Goal: Task Accomplishment & Management: Complete application form

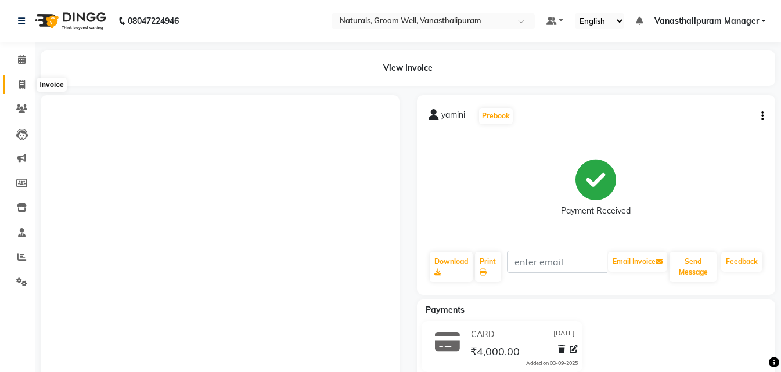
drag, startPoint x: 0, startPoint y: 0, endPoint x: 17, endPoint y: 84, distance: 85.9
click at [17, 84] on span at bounding box center [22, 84] width 20 height 13
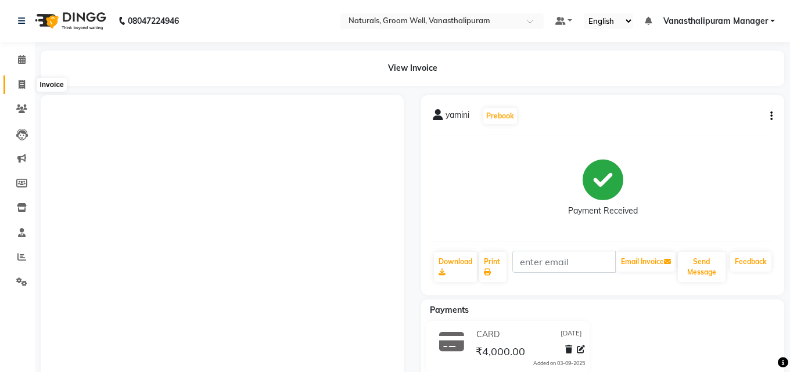
select select "5859"
select select "service"
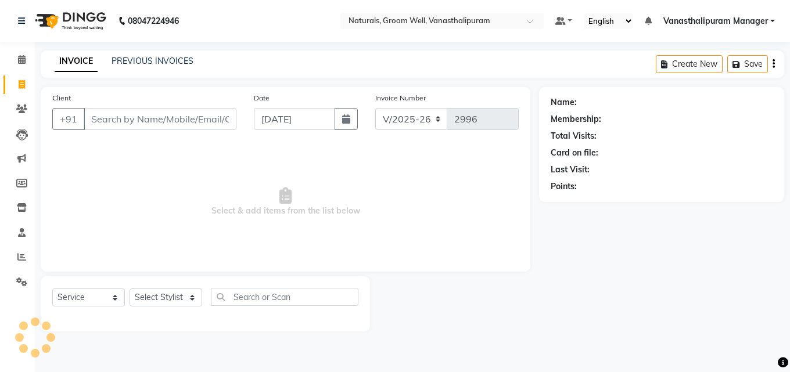
click at [104, 117] on input "Client" at bounding box center [160, 119] width 153 height 22
type input "9154930606"
click at [192, 117] on span "Add Client" at bounding box center [207, 119] width 46 height 12
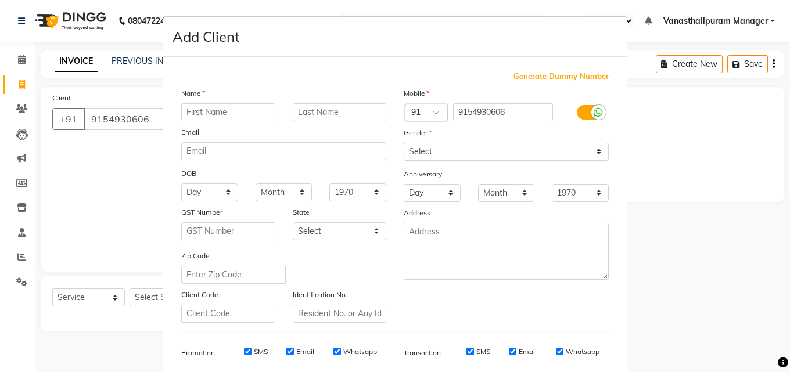
click at [196, 114] on input "text" at bounding box center [228, 112] width 94 height 18
type input "sajani"
drag, startPoint x: 424, startPoint y: 149, endPoint x: 424, endPoint y: 156, distance: 7.6
click at [424, 149] on select "Select [DEMOGRAPHIC_DATA] [DEMOGRAPHIC_DATA] Other Prefer Not To Say" at bounding box center [506, 152] width 205 height 18
select select "[DEMOGRAPHIC_DATA]"
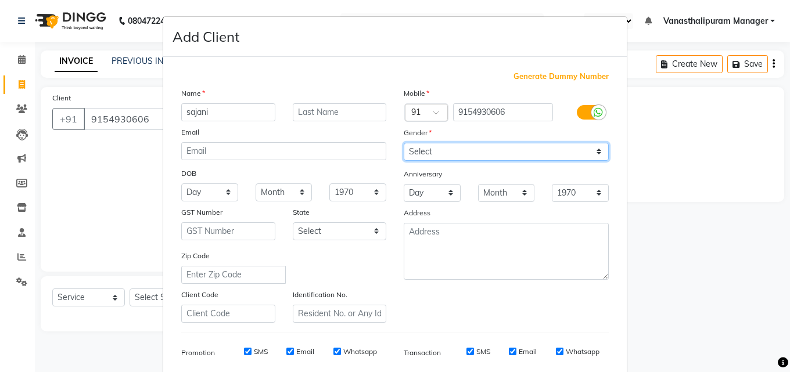
click at [404, 143] on select "Select [DEMOGRAPHIC_DATA] [DEMOGRAPHIC_DATA] Other Prefer Not To Say" at bounding box center [506, 152] width 205 height 18
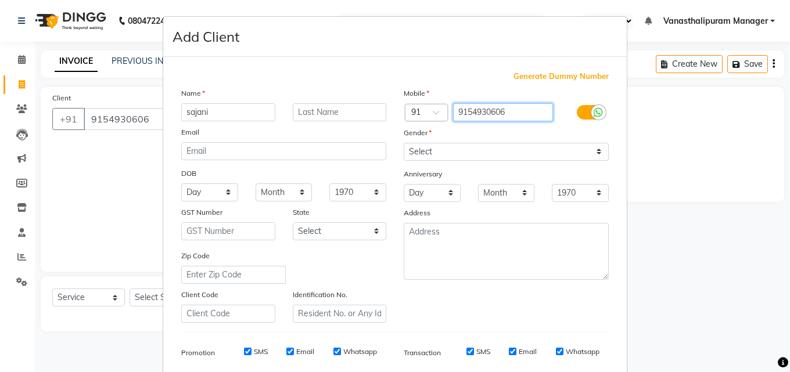
click at [483, 110] on input "9154930606" at bounding box center [503, 112] width 101 height 18
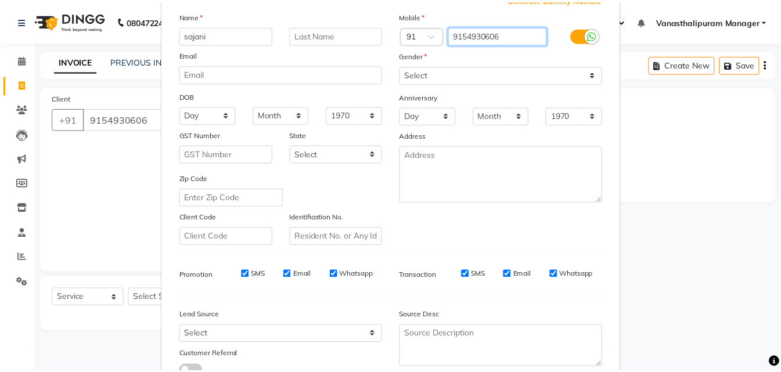
scroll to position [164, 0]
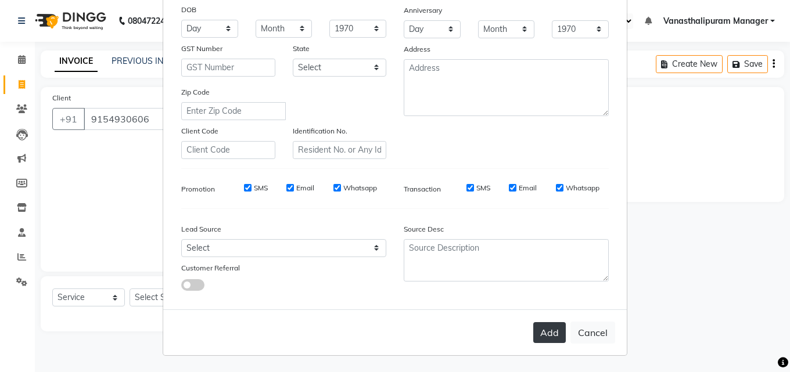
click at [539, 338] on button "Add" at bounding box center [549, 332] width 33 height 21
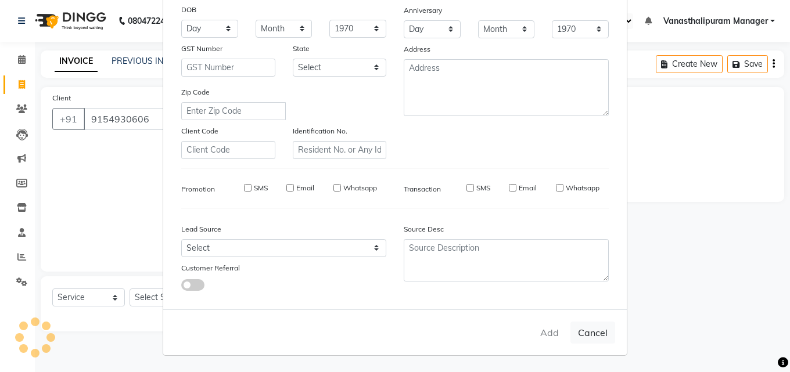
select select
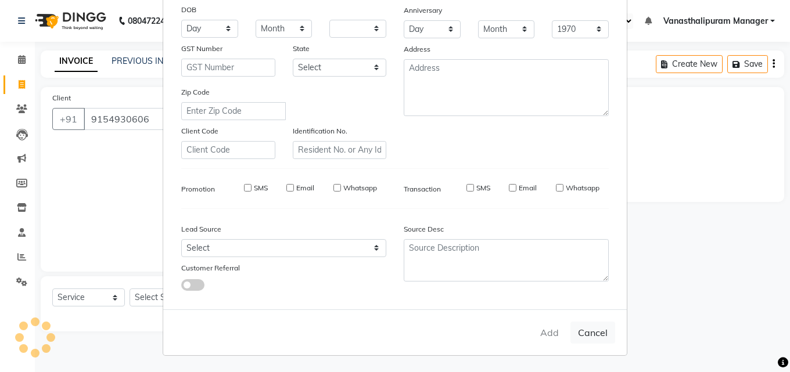
select select
checkbox input "false"
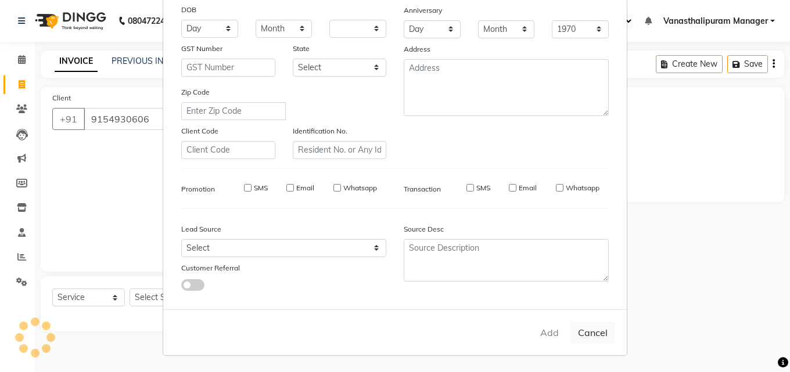
checkbox input "false"
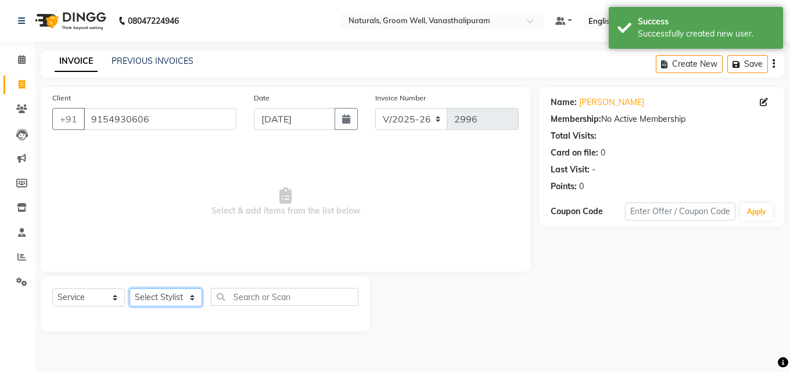
click at [151, 295] on select "Select Stylist [PERSON_NAME] kiran [PERSON_NAME] [PERSON_NAME] [PERSON_NAME] [P…" at bounding box center [166, 298] width 73 height 18
select select "84994"
click at [130, 289] on select "Select Stylist [PERSON_NAME] kiran [PERSON_NAME] [PERSON_NAME] [PERSON_NAME] [P…" at bounding box center [166, 298] width 73 height 18
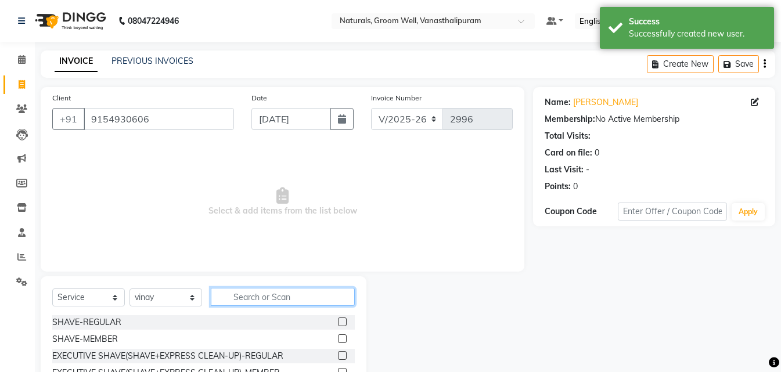
drag, startPoint x: 289, startPoint y: 288, endPoint x: 292, endPoint y: 295, distance: 7.0
click at [290, 288] on input "text" at bounding box center [283, 297] width 144 height 18
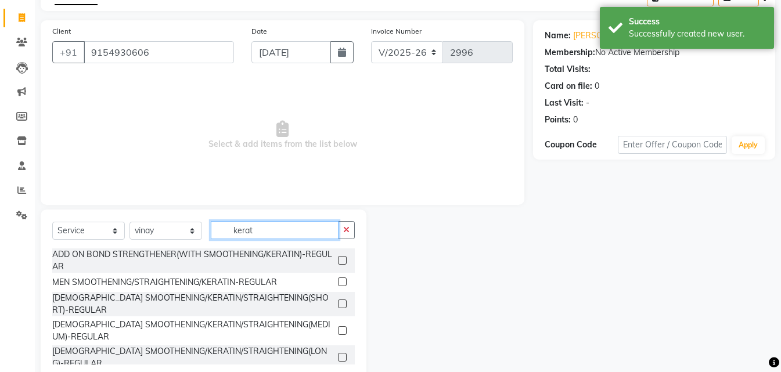
scroll to position [71, 0]
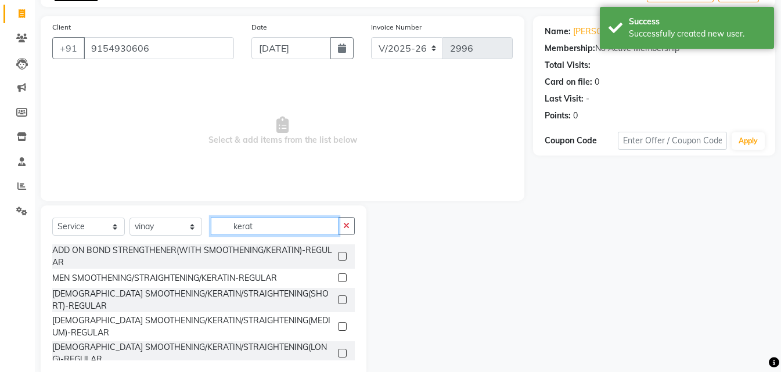
type input "kerat"
click at [342, 296] on label at bounding box center [342, 300] width 9 height 9
click at [342, 297] on input "checkbox" at bounding box center [342, 301] width 8 height 8
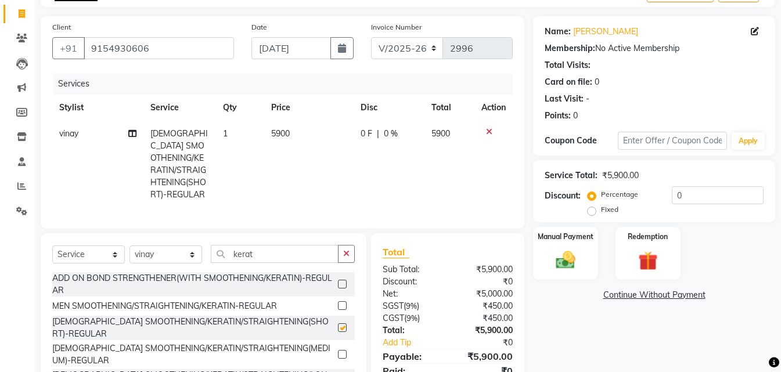
checkbox input "false"
click at [313, 136] on td "5900" at bounding box center [308, 164] width 89 height 87
select select "84994"
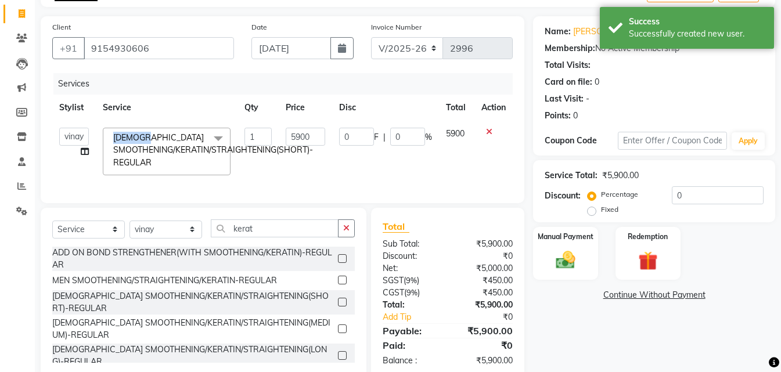
click at [313, 136] on span "[DEMOGRAPHIC_DATA] SMOOTHENING/KERATIN/STRAIGHTENING(SHORT)-REGULAR x" at bounding box center [213, 150] width 206 height 37
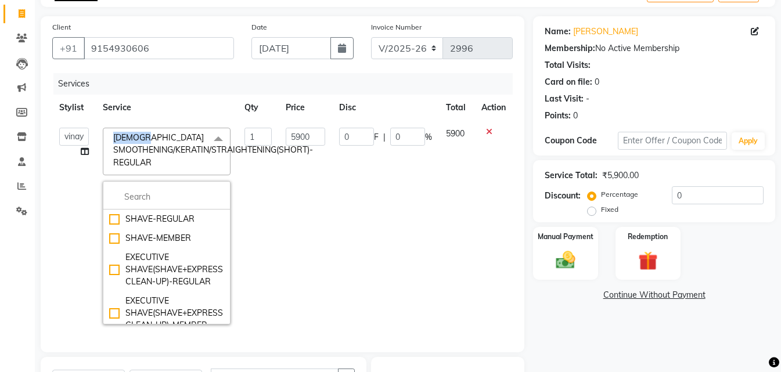
drag, startPoint x: 313, startPoint y: 136, endPoint x: 306, endPoint y: 134, distance: 7.9
click at [313, 135] on span "[DEMOGRAPHIC_DATA] SMOOTHENING/KERATIN/STRAIGHTENING(SHORT)-REGULAR x" at bounding box center [213, 150] width 206 height 37
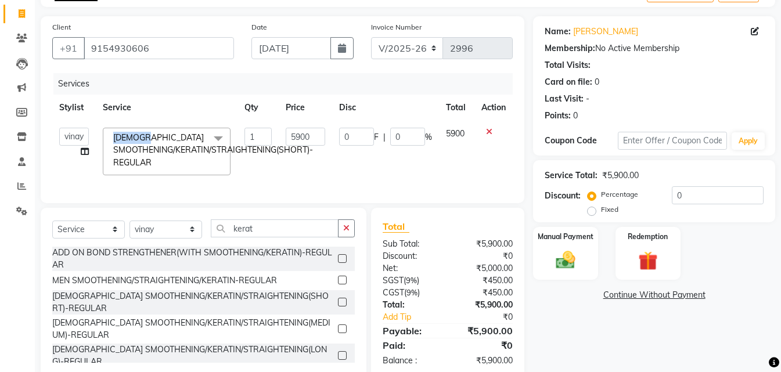
click at [303, 134] on span "[DEMOGRAPHIC_DATA] SMOOTHENING/KERATIN/STRAIGHTENING(SHORT)-REGULAR x" at bounding box center [213, 150] width 206 height 37
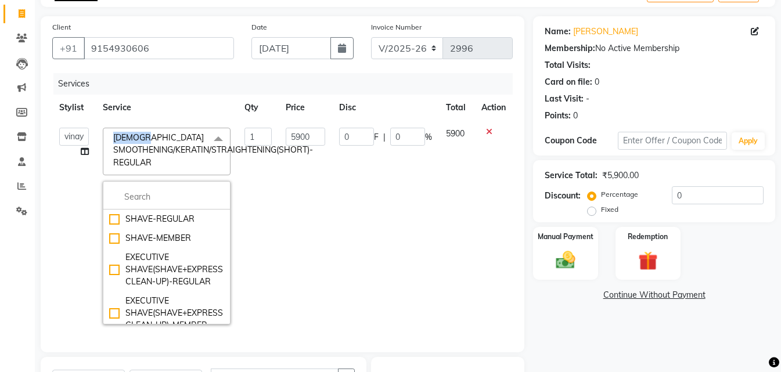
click at [303, 134] on span "[DEMOGRAPHIC_DATA] SMOOTHENING/KERATIN/STRAIGHTENING(SHORT)-REGULAR x" at bounding box center [213, 150] width 206 height 37
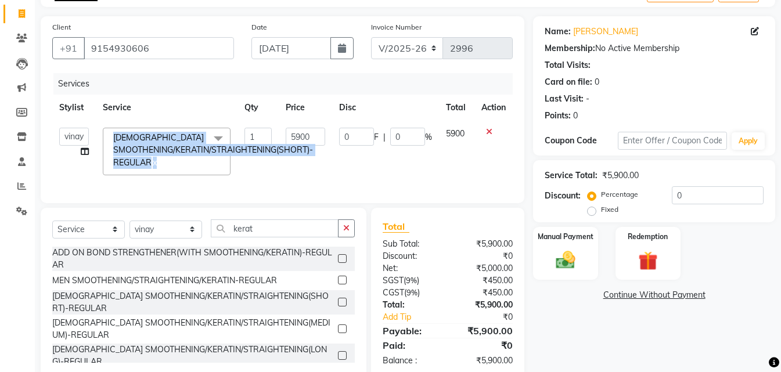
click at [303, 134] on span "[DEMOGRAPHIC_DATA] SMOOTHENING/KERATIN/STRAIGHTENING(SHORT)-REGULAR x" at bounding box center [213, 150] width 206 height 37
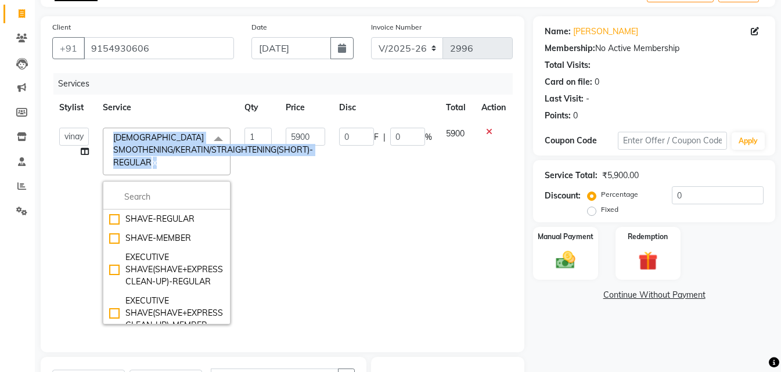
click at [303, 134] on span "[DEMOGRAPHIC_DATA] SMOOTHENING/KERATIN/STRAIGHTENING(SHORT)-REGULAR x" at bounding box center [213, 150] width 206 height 37
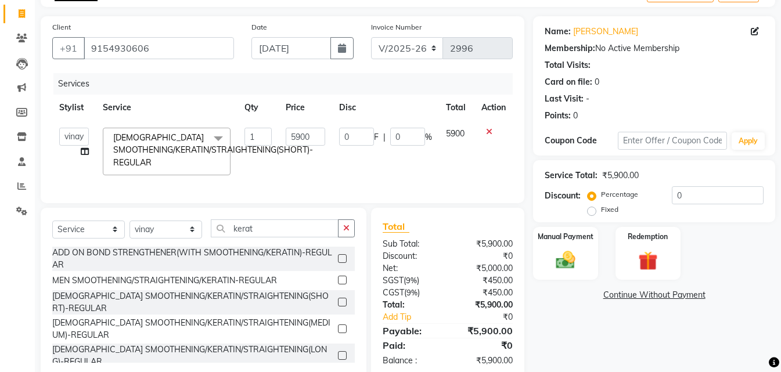
click at [309, 132] on span "[DEMOGRAPHIC_DATA] SMOOTHENING/KERATIN/STRAIGHTENING(SHORT)-REGULAR x" at bounding box center [213, 150] width 206 height 37
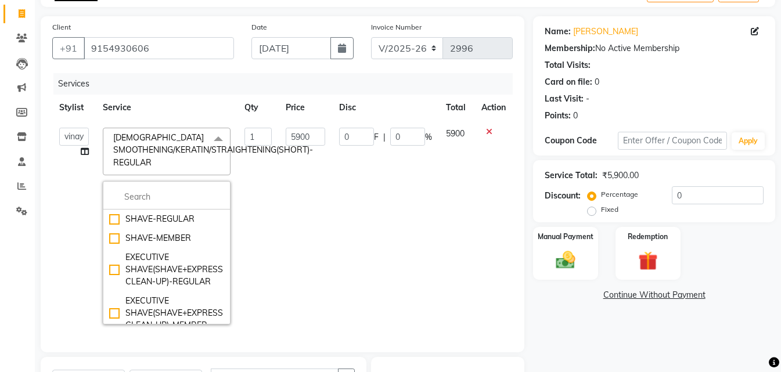
click at [309, 132] on span "[DEMOGRAPHIC_DATA] SMOOTHENING/KERATIN/STRAIGHTENING(SHORT)-REGULAR x" at bounding box center [213, 150] width 206 height 37
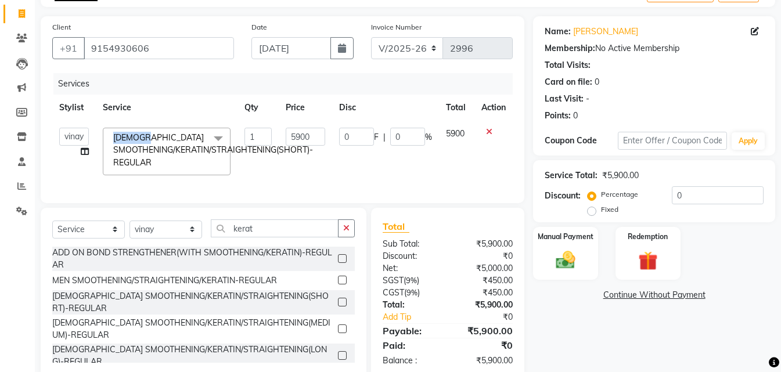
click at [309, 132] on span "[DEMOGRAPHIC_DATA] SMOOTHENING/KERATIN/STRAIGHTENING(SHORT)-REGULAR x" at bounding box center [213, 150] width 206 height 37
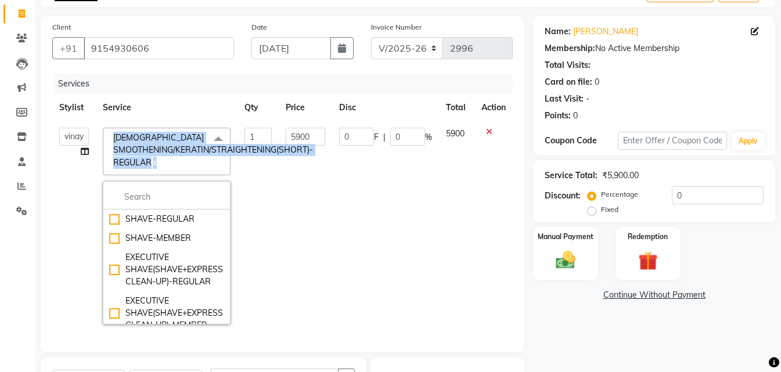
click at [309, 132] on span "[DEMOGRAPHIC_DATA] SMOOTHENING/KERATIN/STRAIGHTENING(SHORT)-REGULAR x" at bounding box center [213, 150] width 206 height 37
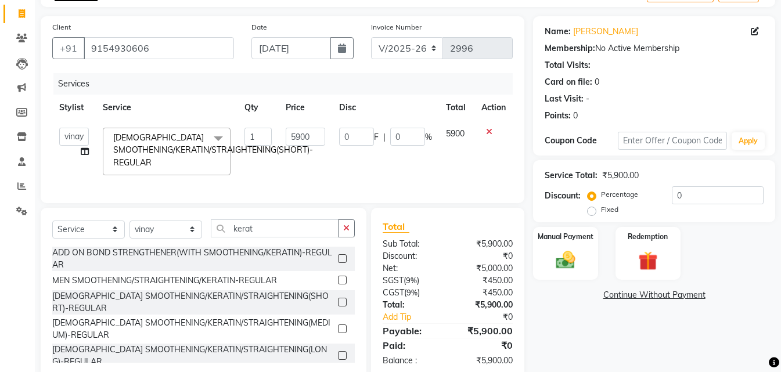
click at [490, 132] on icon at bounding box center [489, 132] width 6 height 8
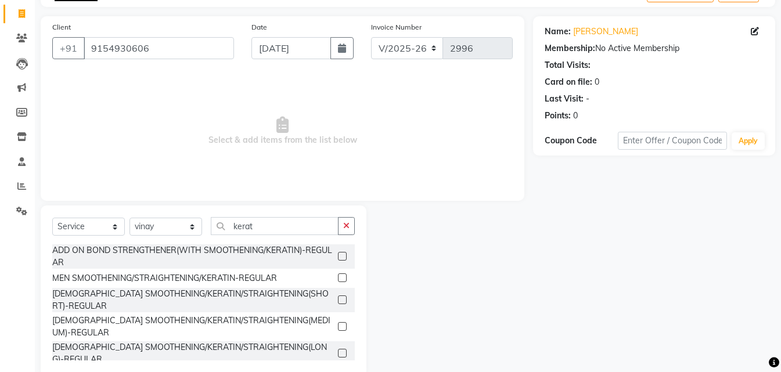
click at [344, 322] on label at bounding box center [342, 326] width 9 height 9
click at [344, 324] on input "checkbox" at bounding box center [342, 328] width 8 height 8
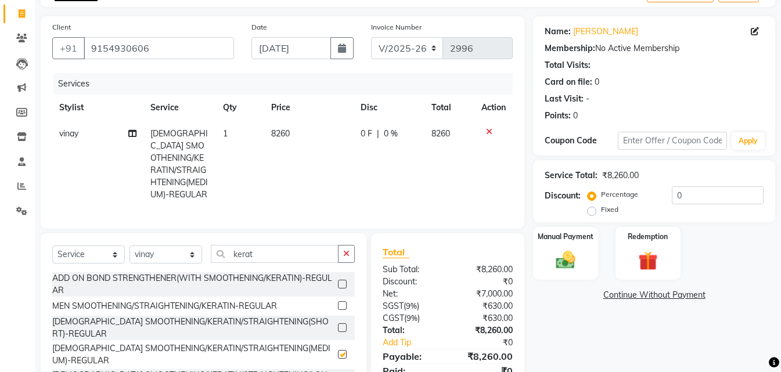
checkbox input "false"
click at [282, 139] on td "8260" at bounding box center [308, 164] width 89 height 87
select select "84994"
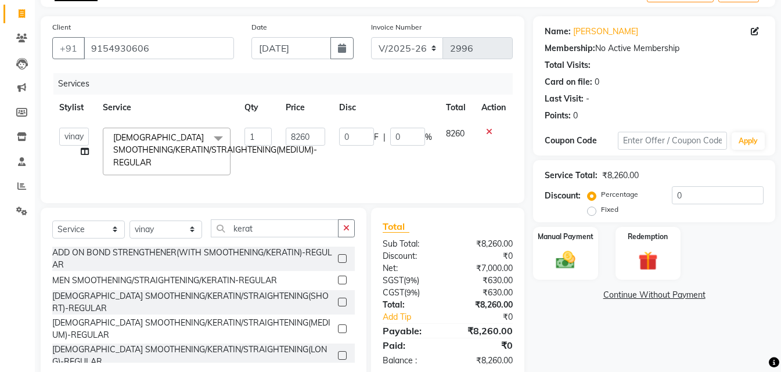
click at [300, 141] on span "[DEMOGRAPHIC_DATA] SMOOTHENING/KERATIN/STRAIGHTENING(MEDIUM)-REGULAR x" at bounding box center [215, 150] width 210 height 37
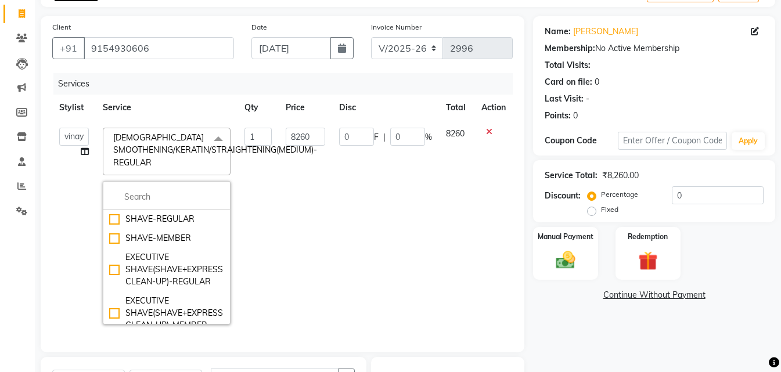
click at [299, 137] on span "[DEMOGRAPHIC_DATA] SMOOTHENING/KERATIN/STRAIGHTENING(MEDIUM)-REGULAR x" at bounding box center [215, 150] width 210 height 37
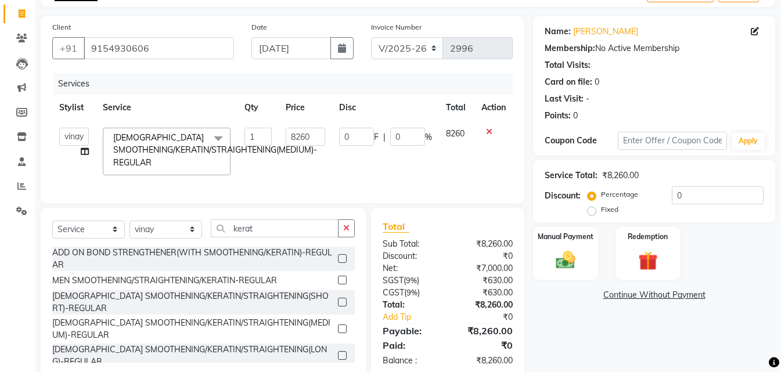
click at [205, 139] on span "[DEMOGRAPHIC_DATA] SMOOTHENING/KERATIN/STRAIGHTENING(MEDIUM)-REGULAR x" at bounding box center [215, 150] width 210 height 37
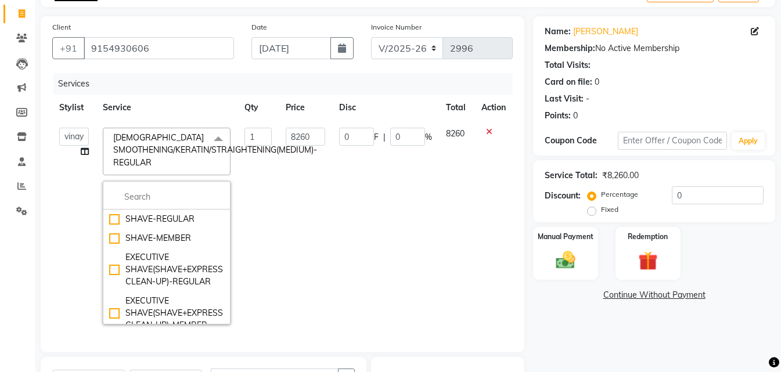
click at [233, 89] on div "Services" at bounding box center [287, 83] width 468 height 21
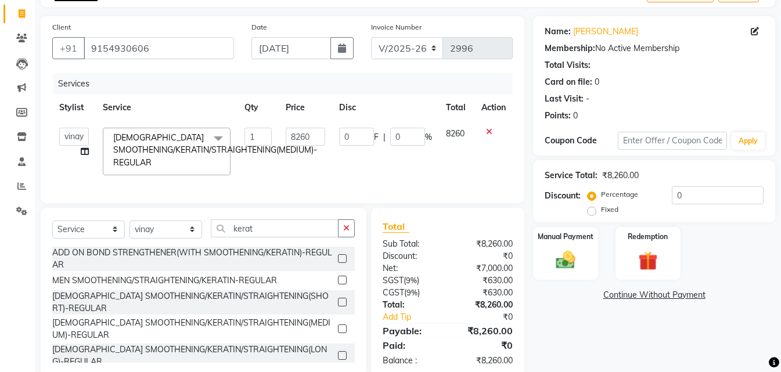
click at [311, 134] on span "[DEMOGRAPHIC_DATA] SMOOTHENING/KERATIN/STRAIGHTENING(MEDIUM)-REGULAR x" at bounding box center [215, 150] width 210 height 37
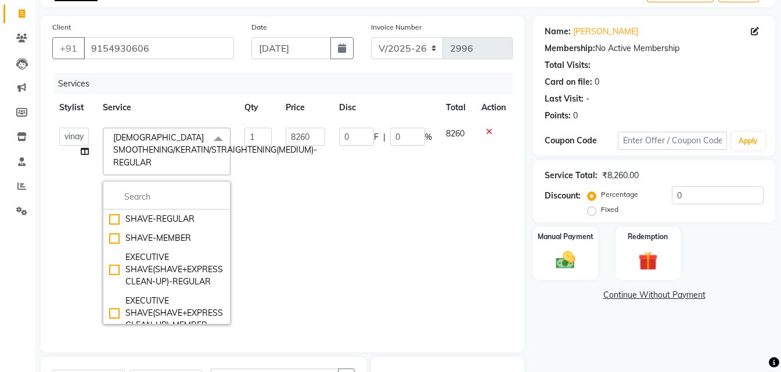
click at [486, 132] on icon at bounding box center [489, 132] width 6 height 8
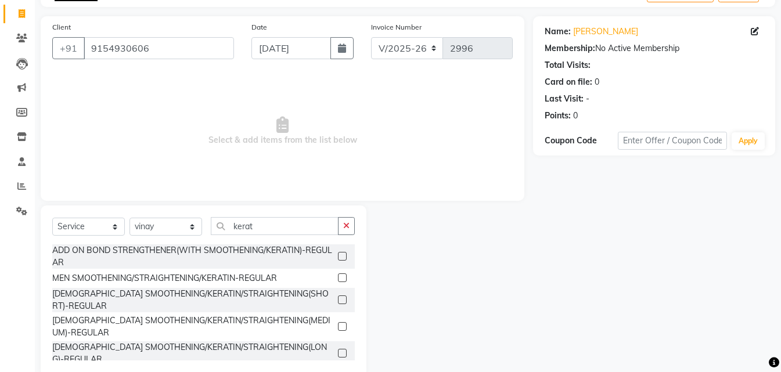
click at [340, 349] on label at bounding box center [342, 353] width 9 height 9
click at [340, 350] on input "checkbox" at bounding box center [342, 354] width 8 height 8
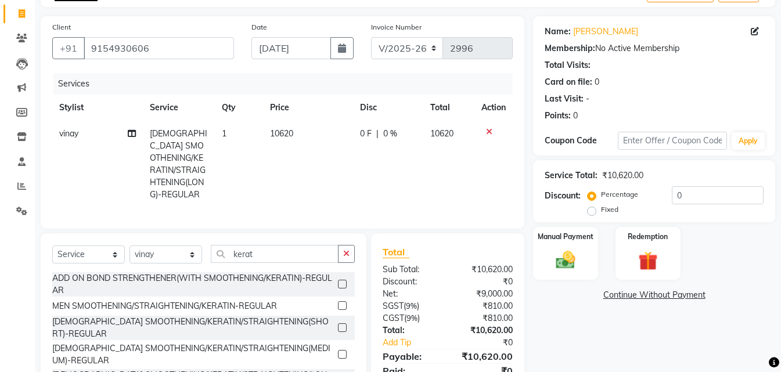
checkbox input "false"
click at [300, 135] on td "10620" at bounding box center [308, 164] width 90 height 87
select select "84994"
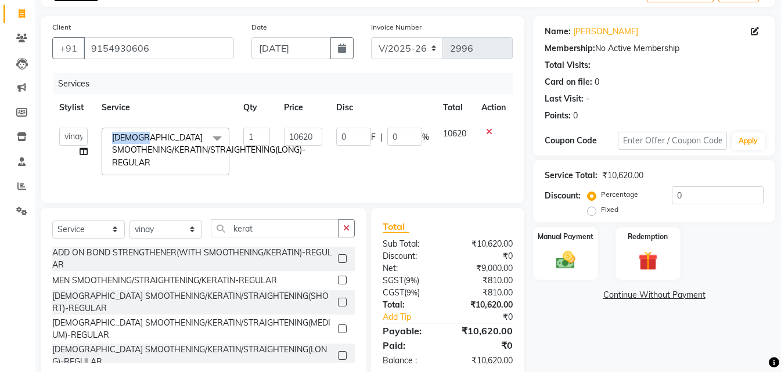
click at [300, 135] on span "[DEMOGRAPHIC_DATA] SMOOTHENING/KERATIN/STRAIGHTENING(LONG)-REGULAR x" at bounding box center [208, 150] width 199 height 37
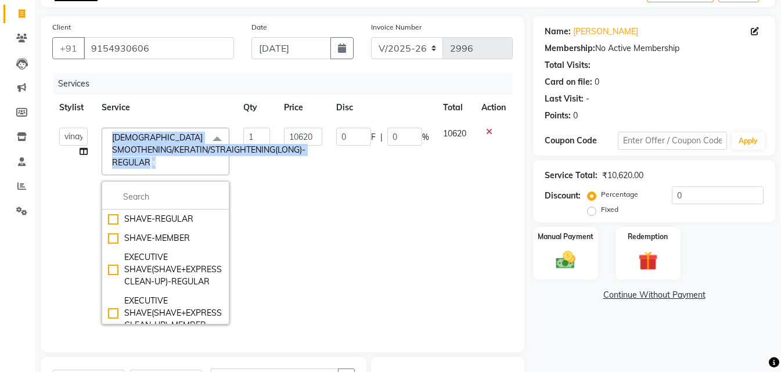
click at [300, 135] on span "[DEMOGRAPHIC_DATA] SMOOTHENING/KERATIN/STRAIGHTENING(LONG)-REGULAR x" at bounding box center [208, 150] width 199 height 37
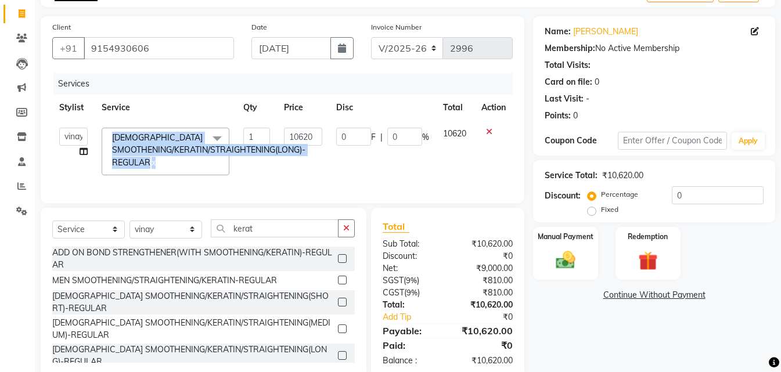
click at [300, 135] on span "[DEMOGRAPHIC_DATA] SMOOTHENING/KERATIN/STRAIGHTENING(LONG)-REGULAR x" at bounding box center [208, 150] width 199 height 37
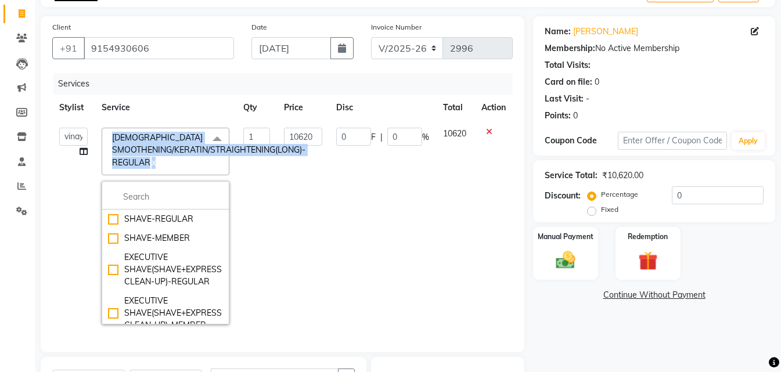
click at [300, 135] on span "[DEMOGRAPHIC_DATA] SMOOTHENING/KERATIN/STRAIGHTENING(LONG)-REGULAR x" at bounding box center [208, 150] width 199 height 37
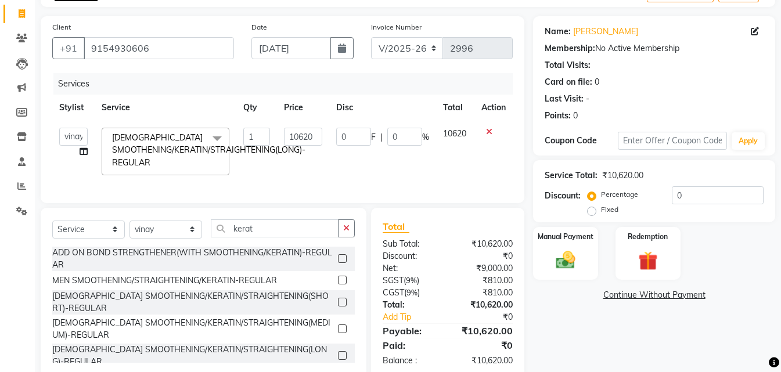
click at [489, 132] on icon at bounding box center [489, 132] width 6 height 8
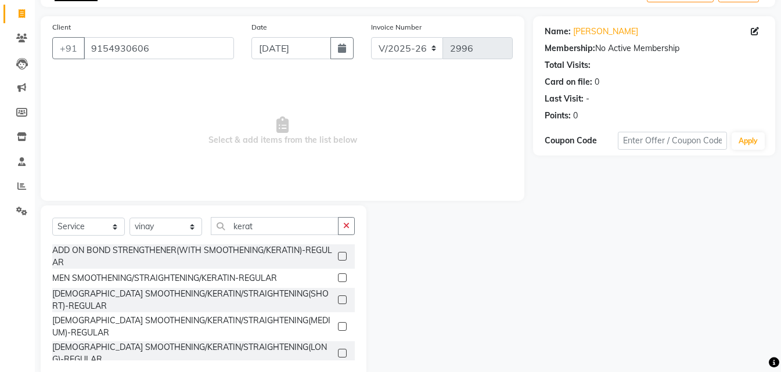
click at [340, 298] on label at bounding box center [342, 300] width 9 height 9
click at [340, 298] on input "checkbox" at bounding box center [342, 301] width 8 height 8
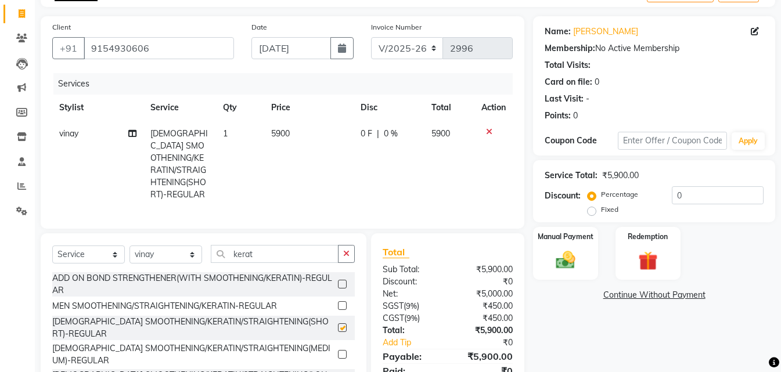
checkbox input "false"
click at [289, 121] on td "5900" at bounding box center [308, 164] width 89 height 87
select select "84994"
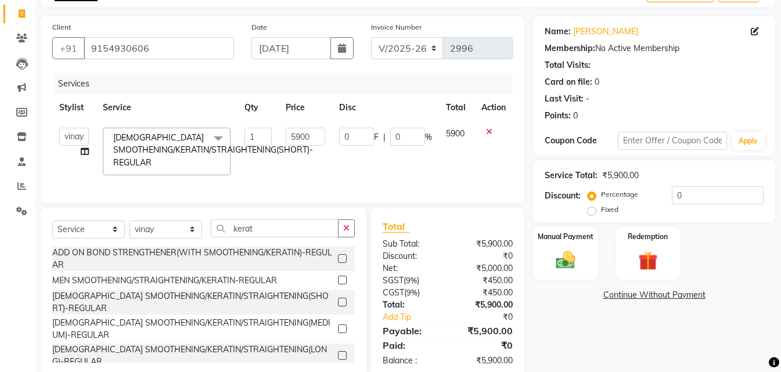
click at [304, 137] on span "[DEMOGRAPHIC_DATA] SMOOTHENING/KERATIN/STRAIGHTENING(SHORT)-REGULAR x" at bounding box center [213, 150] width 206 height 37
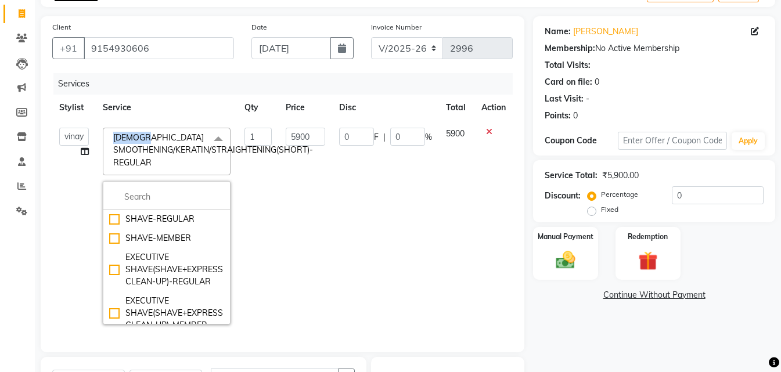
click at [304, 137] on span "[DEMOGRAPHIC_DATA] SMOOTHENING/KERATIN/STRAIGHTENING(SHORT)-REGULAR x" at bounding box center [213, 150] width 206 height 37
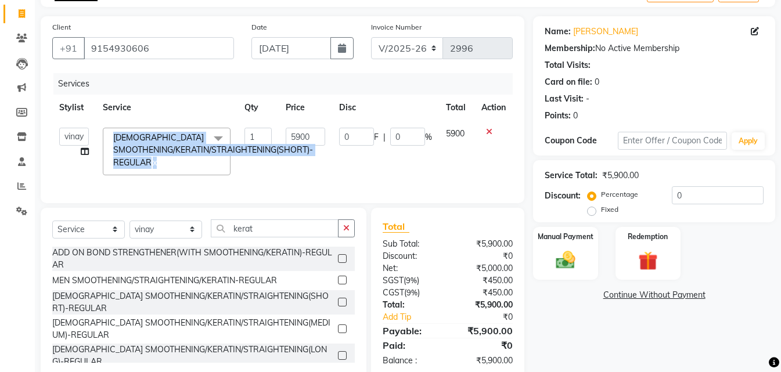
click at [304, 137] on span "[DEMOGRAPHIC_DATA] SMOOTHENING/KERATIN/STRAIGHTENING(SHORT)-REGULAR x" at bounding box center [213, 150] width 206 height 37
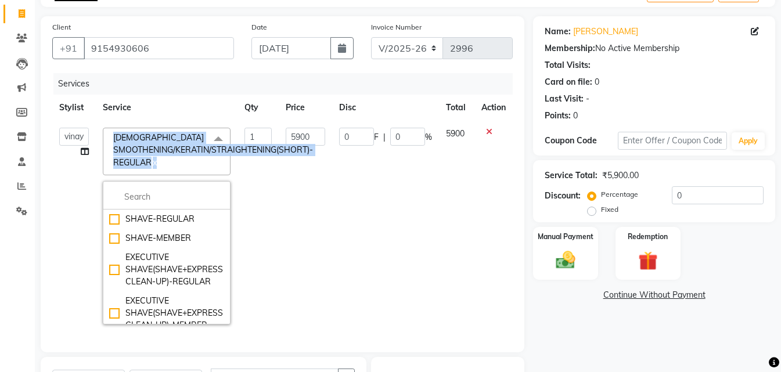
click at [304, 137] on span "[DEMOGRAPHIC_DATA] SMOOTHENING/KERATIN/STRAIGHTENING(SHORT)-REGULAR x" at bounding box center [213, 150] width 206 height 37
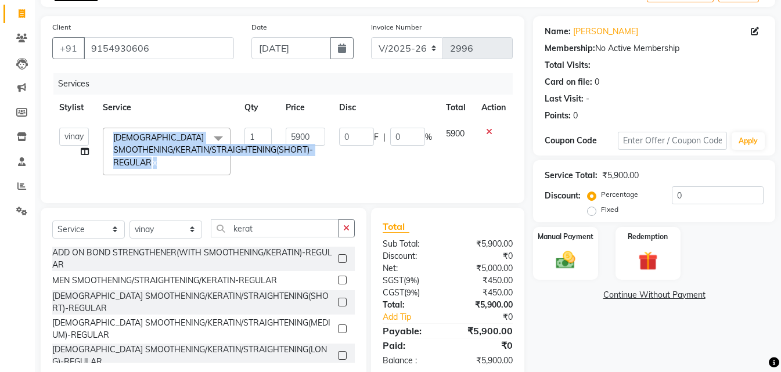
click at [304, 137] on span "[DEMOGRAPHIC_DATA] SMOOTHENING/KERATIN/STRAIGHTENING(SHORT)-REGULAR x" at bounding box center [213, 150] width 206 height 37
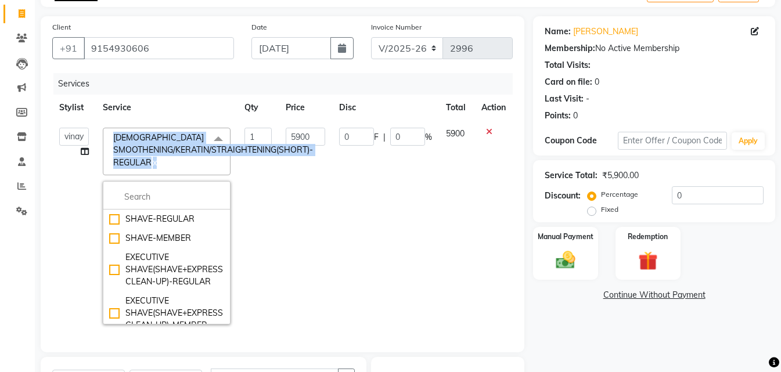
click at [207, 137] on span at bounding box center [218, 139] width 23 height 22
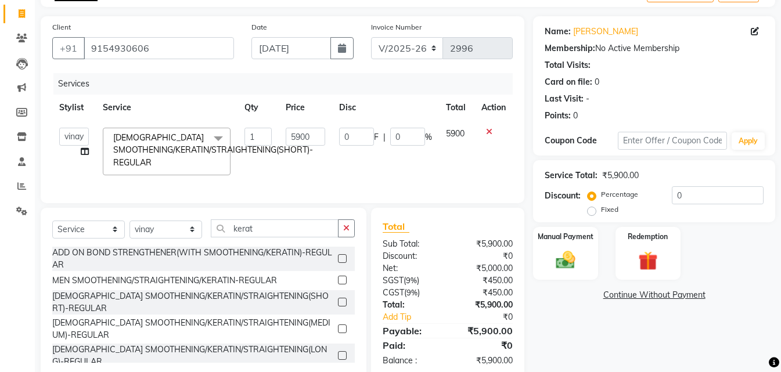
click at [254, 135] on span "[DEMOGRAPHIC_DATA] SMOOTHENING/KERATIN/STRAIGHTENING(SHORT)-REGULAR x" at bounding box center [213, 150] width 206 height 37
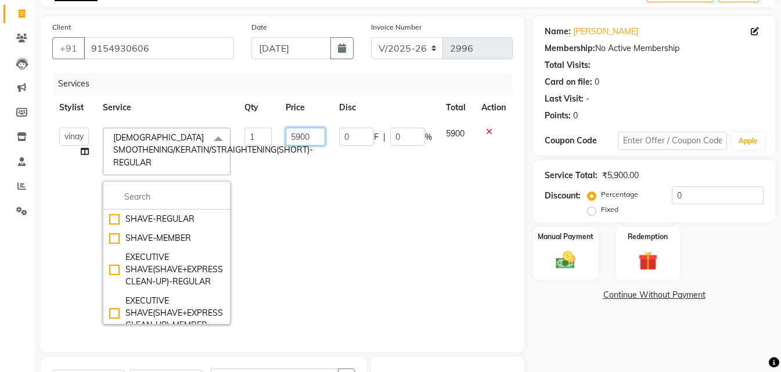
click at [317, 136] on input "5900" at bounding box center [306, 137] width 40 height 18
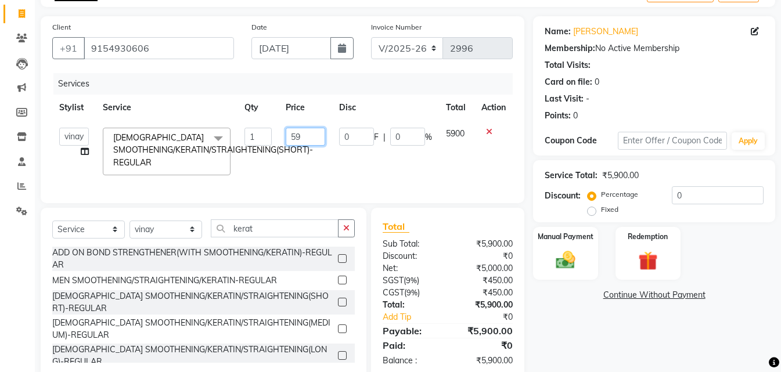
type input "5"
type input "7500"
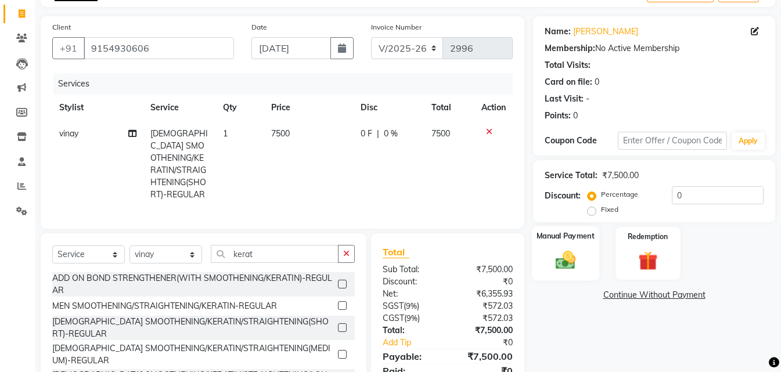
click at [581, 257] on div "Manual Payment" at bounding box center [565, 253] width 67 height 55
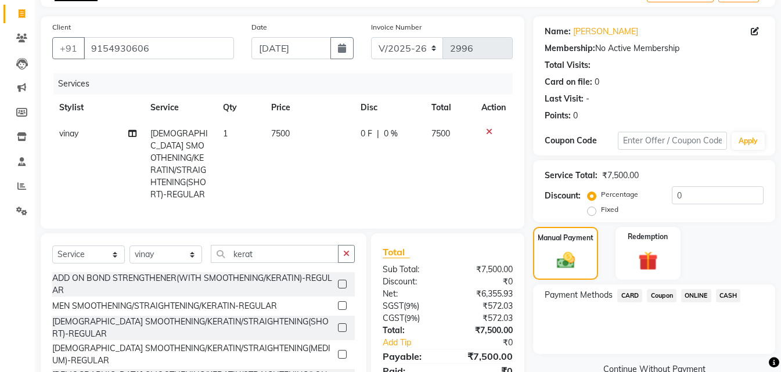
click at [696, 299] on span "ONLINE" at bounding box center [696, 295] width 30 height 13
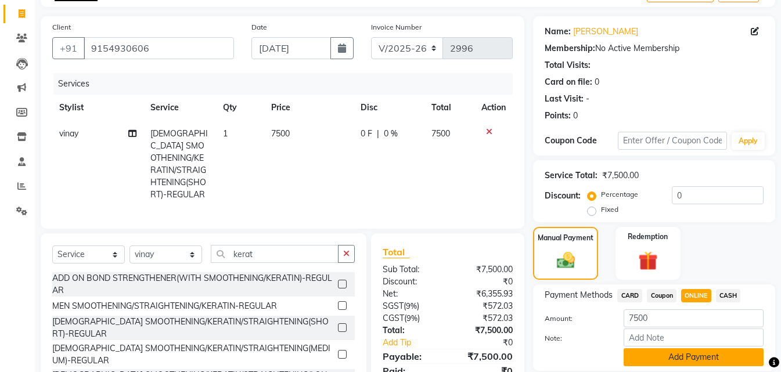
click at [687, 365] on button "Add Payment" at bounding box center [694, 358] width 140 height 18
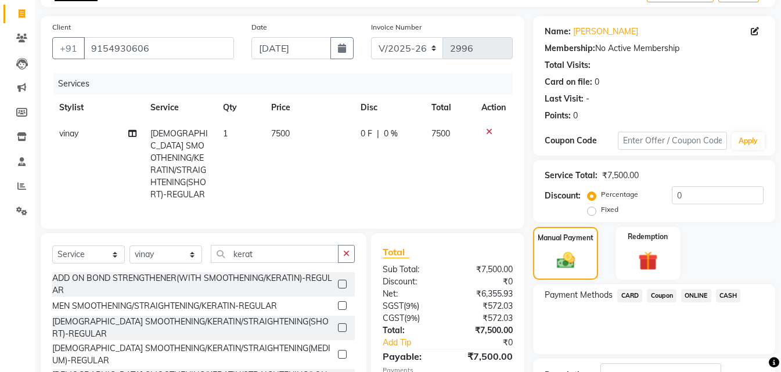
scroll to position [160, 0]
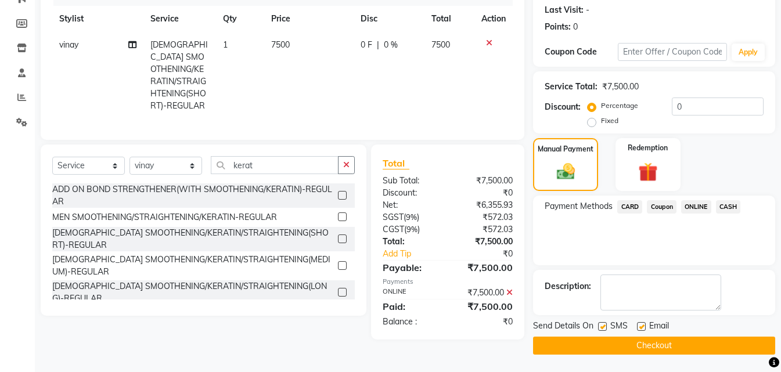
click at [695, 334] on div "Send Details On SMS Email" at bounding box center [654, 327] width 242 height 15
click at [701, 339] on button "Checkout" at bounding box center [654, 346] width 242 height 18
